Goal: Information Seeking & Learning: Learn about a topic

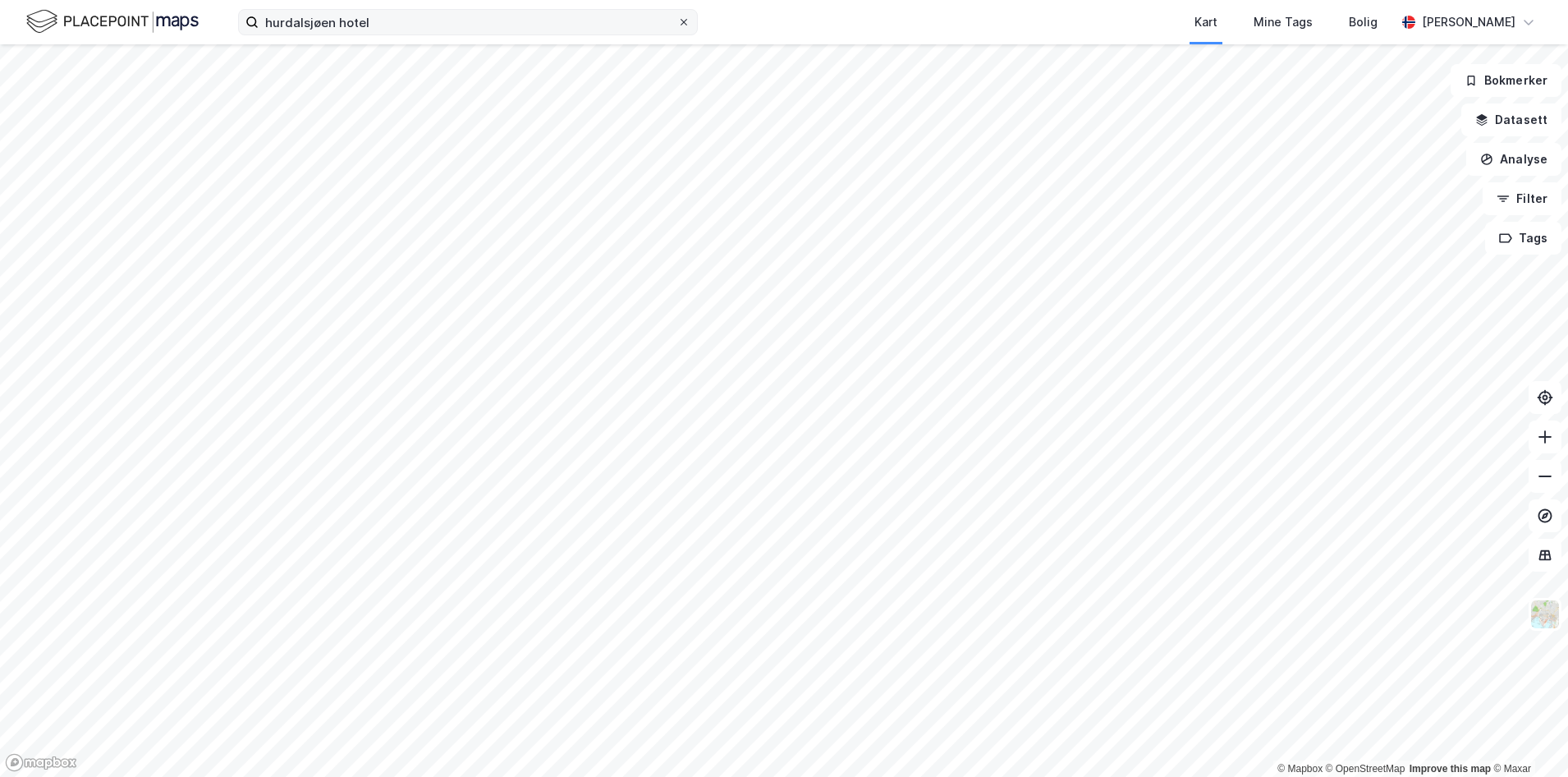
click at [680, 22] on icon at bounding box center [683, 22] width 9 height 9
click at [677, 22] on input "hurdalsjøen hotel" at bounding box center [468, 22] width 419 height 25
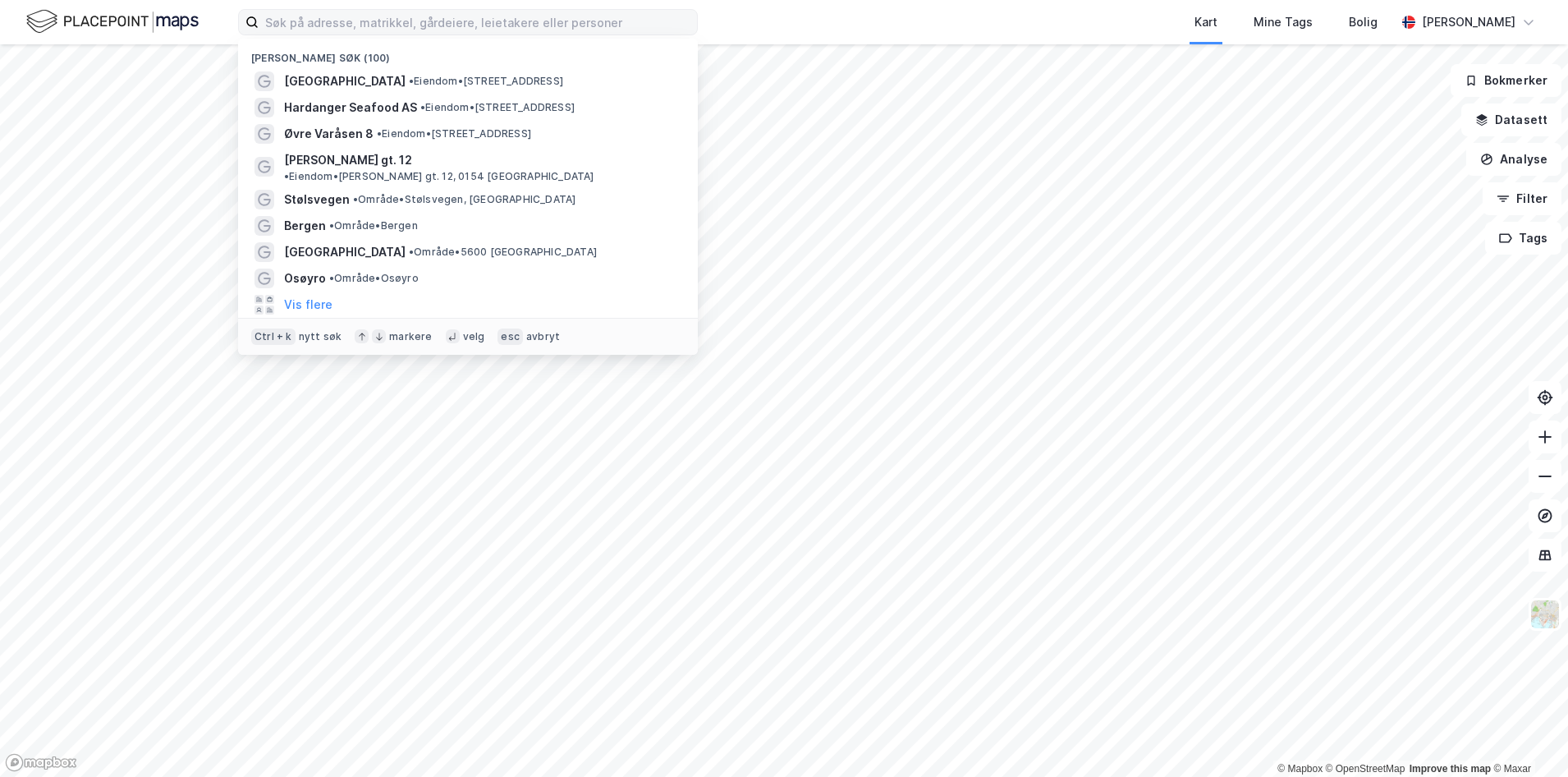
click at [97, 24] on img at bounding box center [112, 22] width 173 height 28
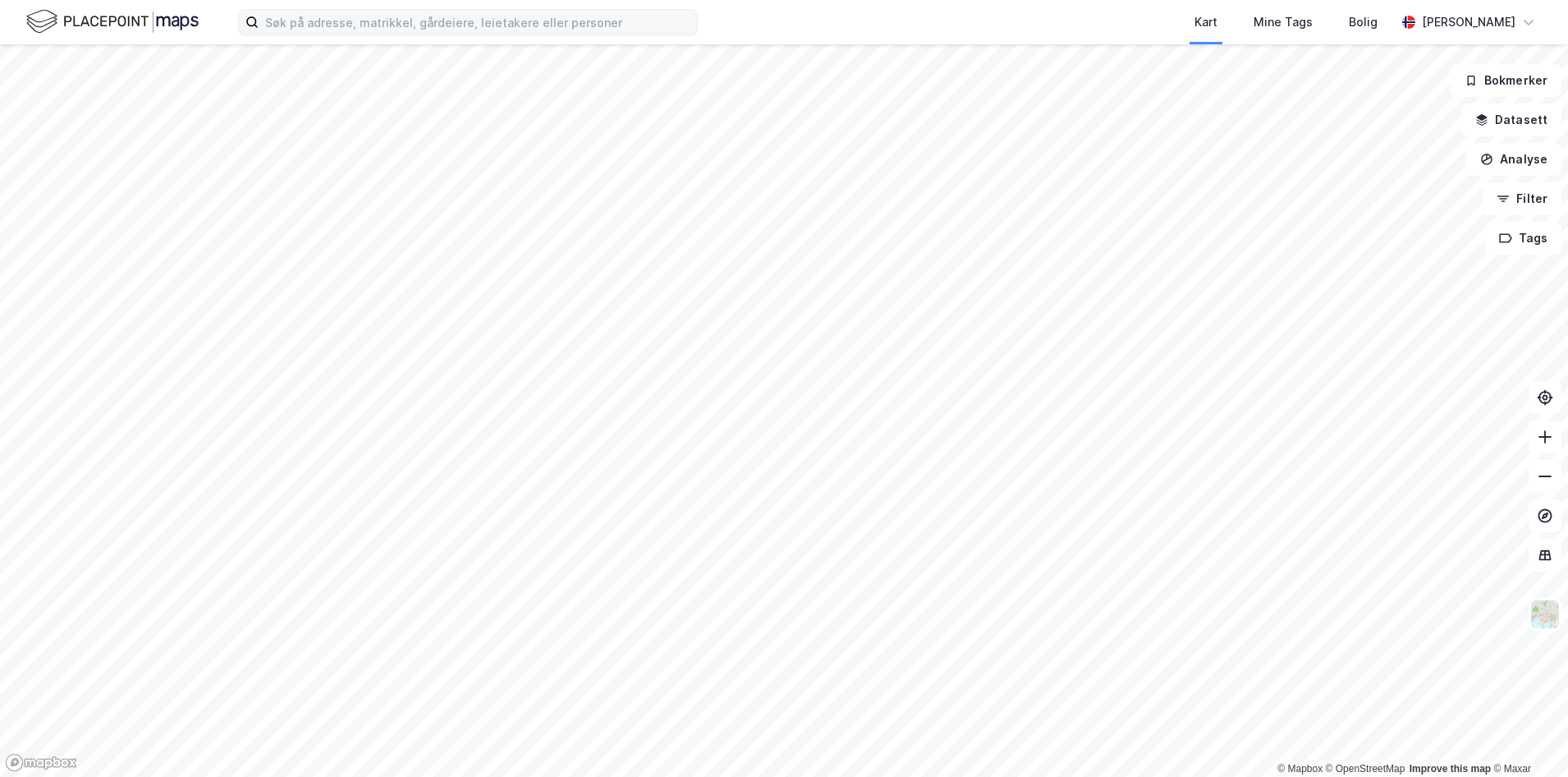
click at [97, 24] on img at bounding box center [112, 22] width 173 height 28
click at [504, 24] on input at bounding box center [478, 22] width 438 height 25
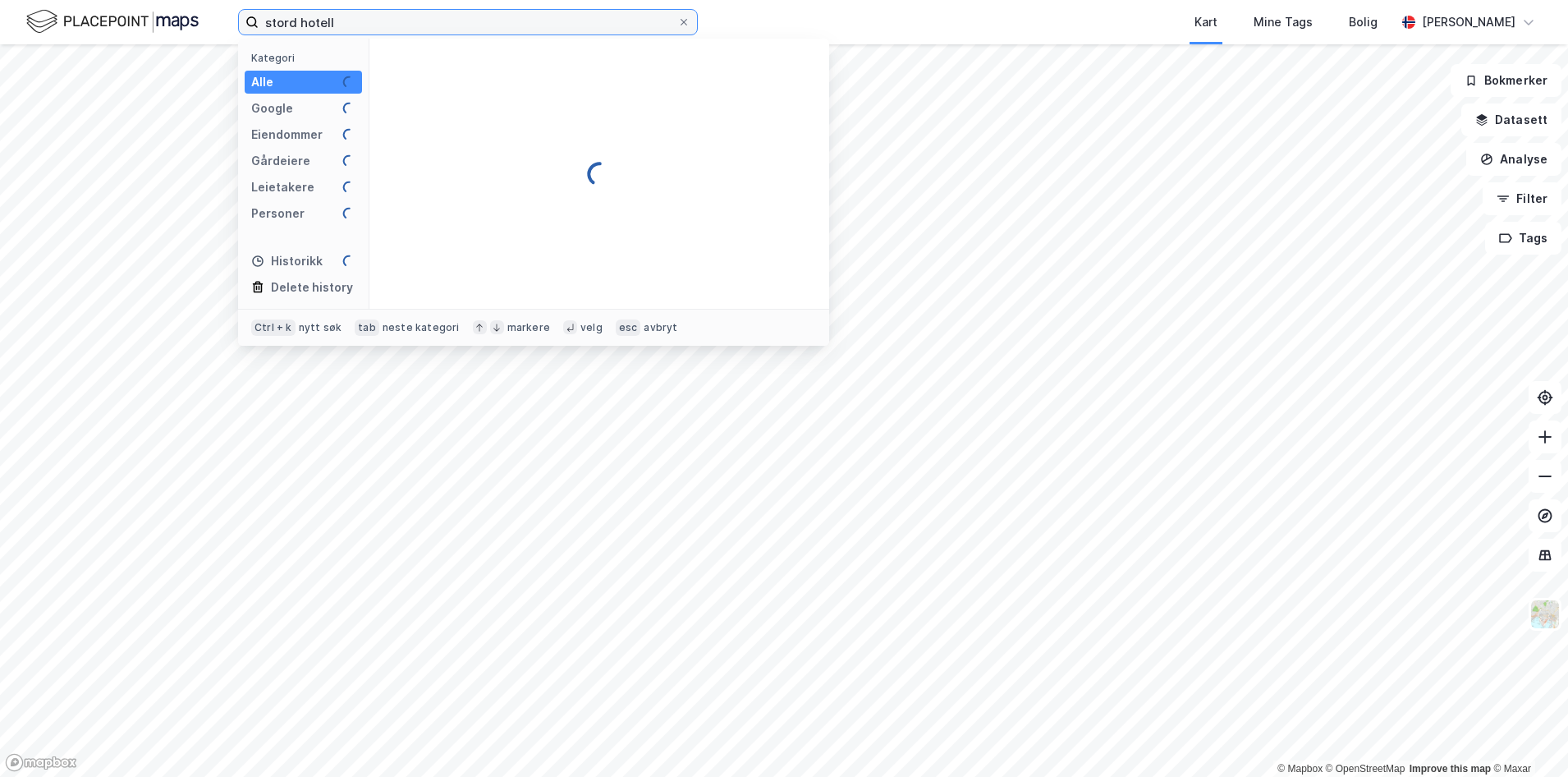
type input "stord hotell"
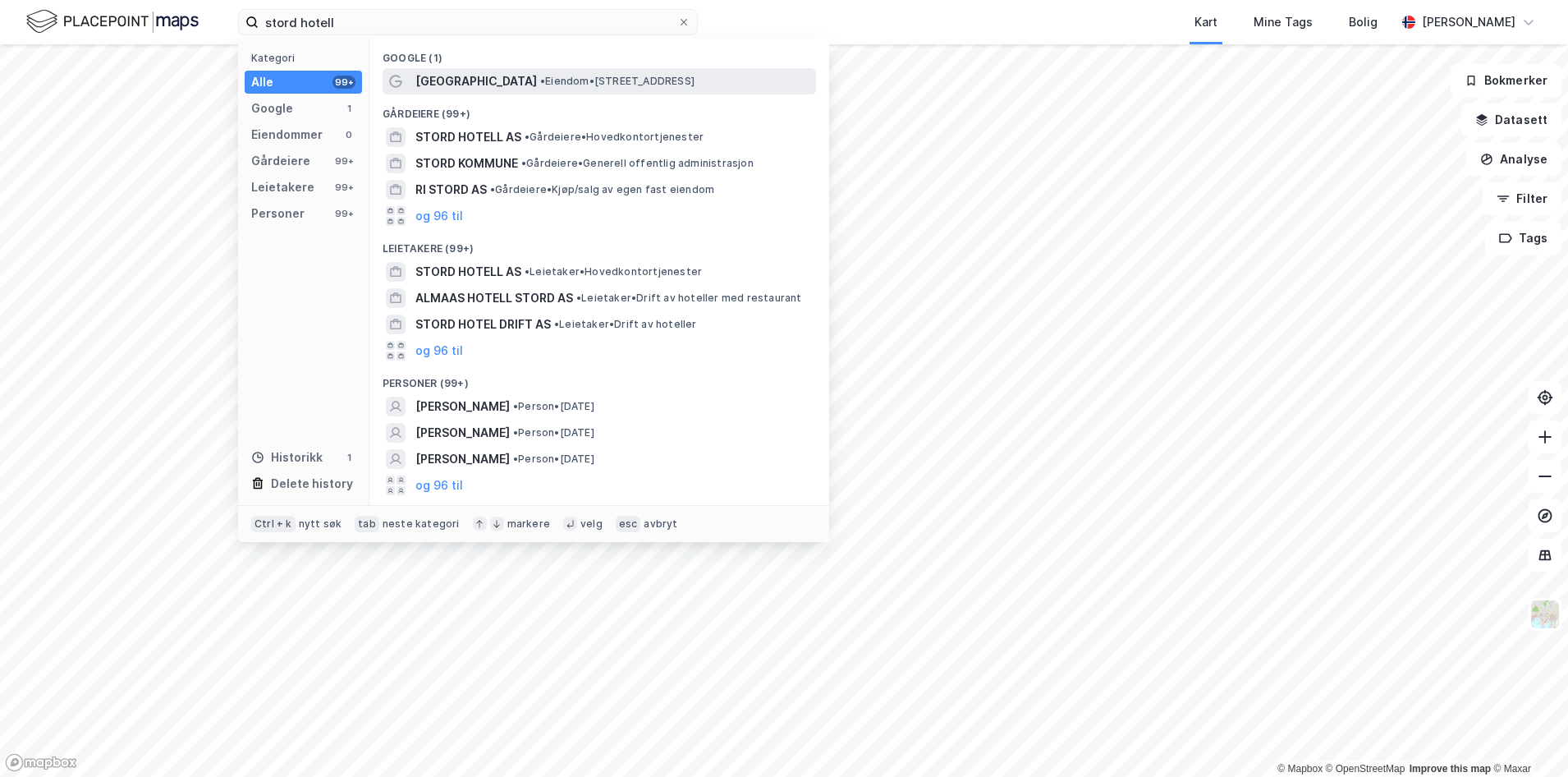
click at [463, 86] on span "[GEOGRAPHIC_DATA]" at bounding box center [475, 81] width 122 height 20
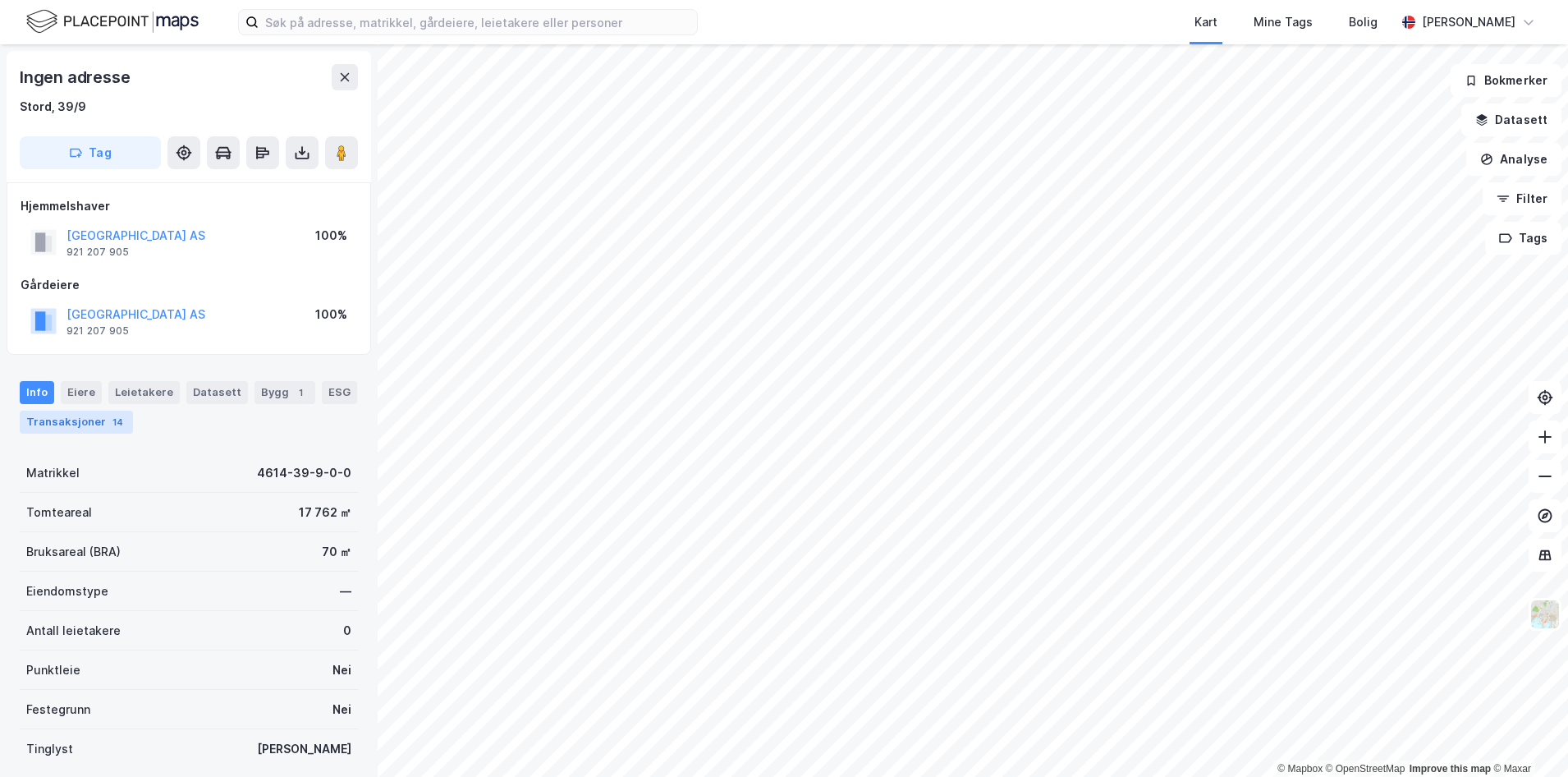
click at [97, 430] on div "Transaksjoner 14" at bounding box center [76, 422] width 113 height 23
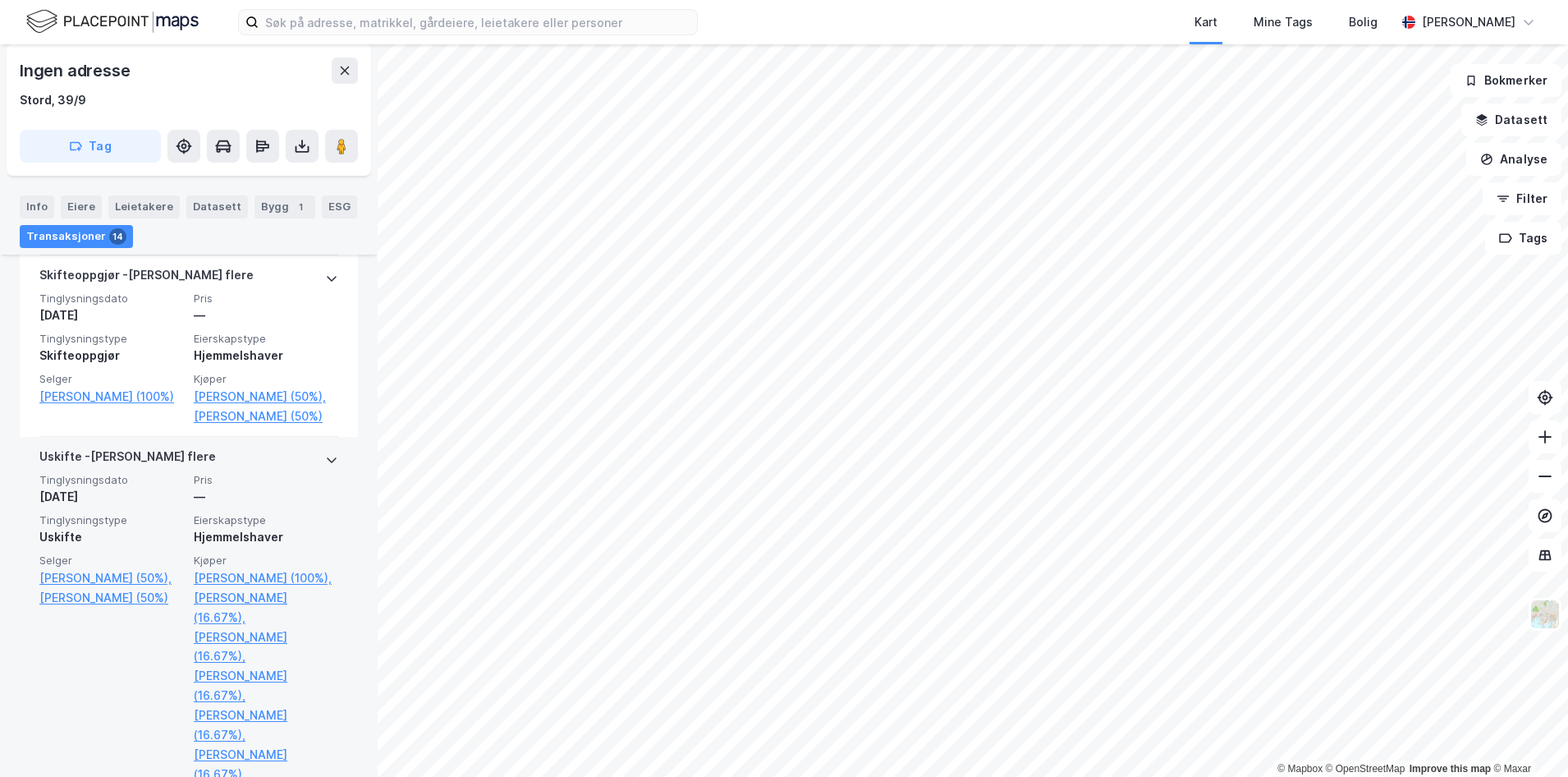
scroll to position [2106, 0]
